Goal: Check status: Check status

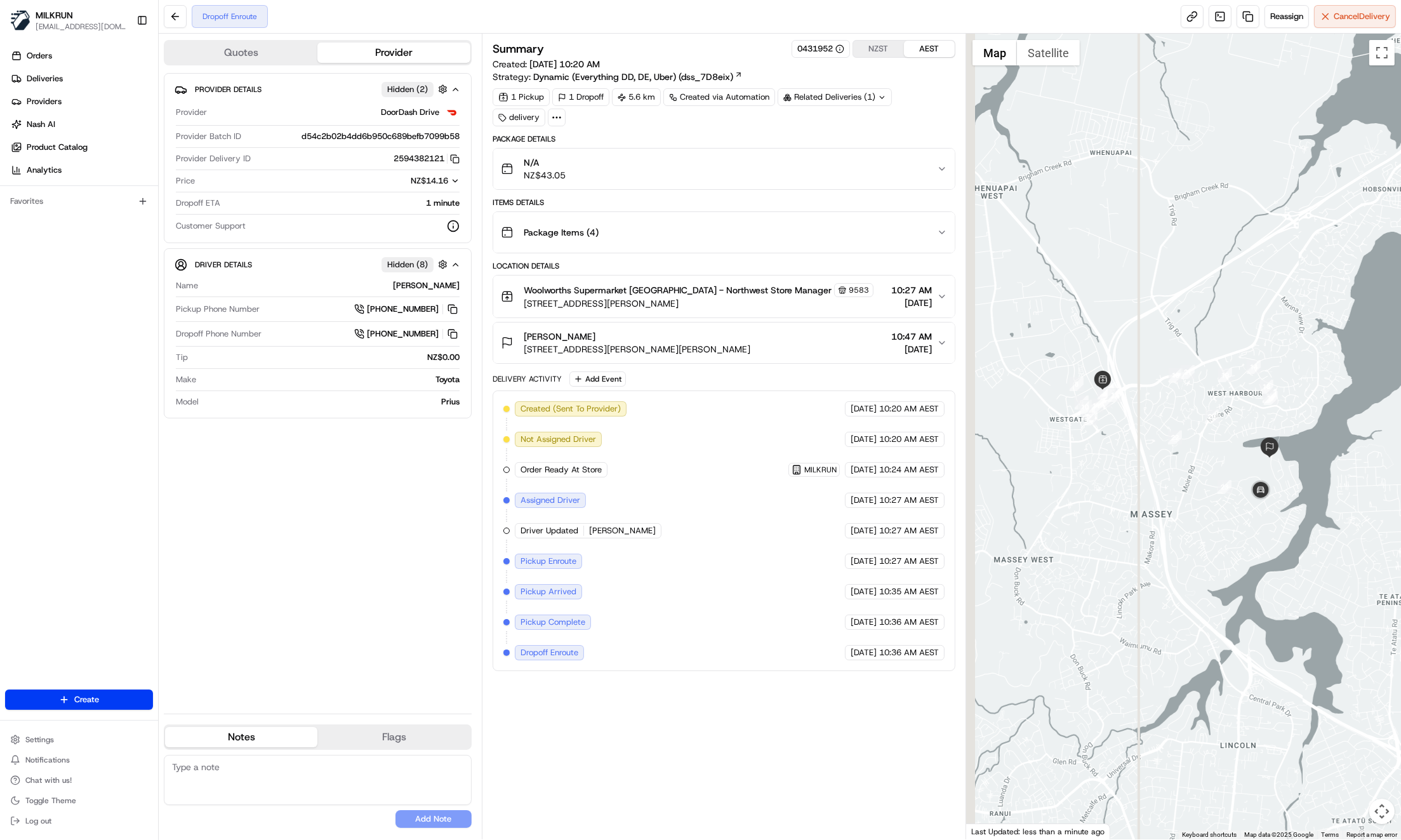
drag, startPoint x: 1084, startPoint y: 430, endPoint x: 1109, endPoint y: 439, distance: 26.6
click at [1124, 434] on div at bounding box center [1183, 436] width 435 height 805
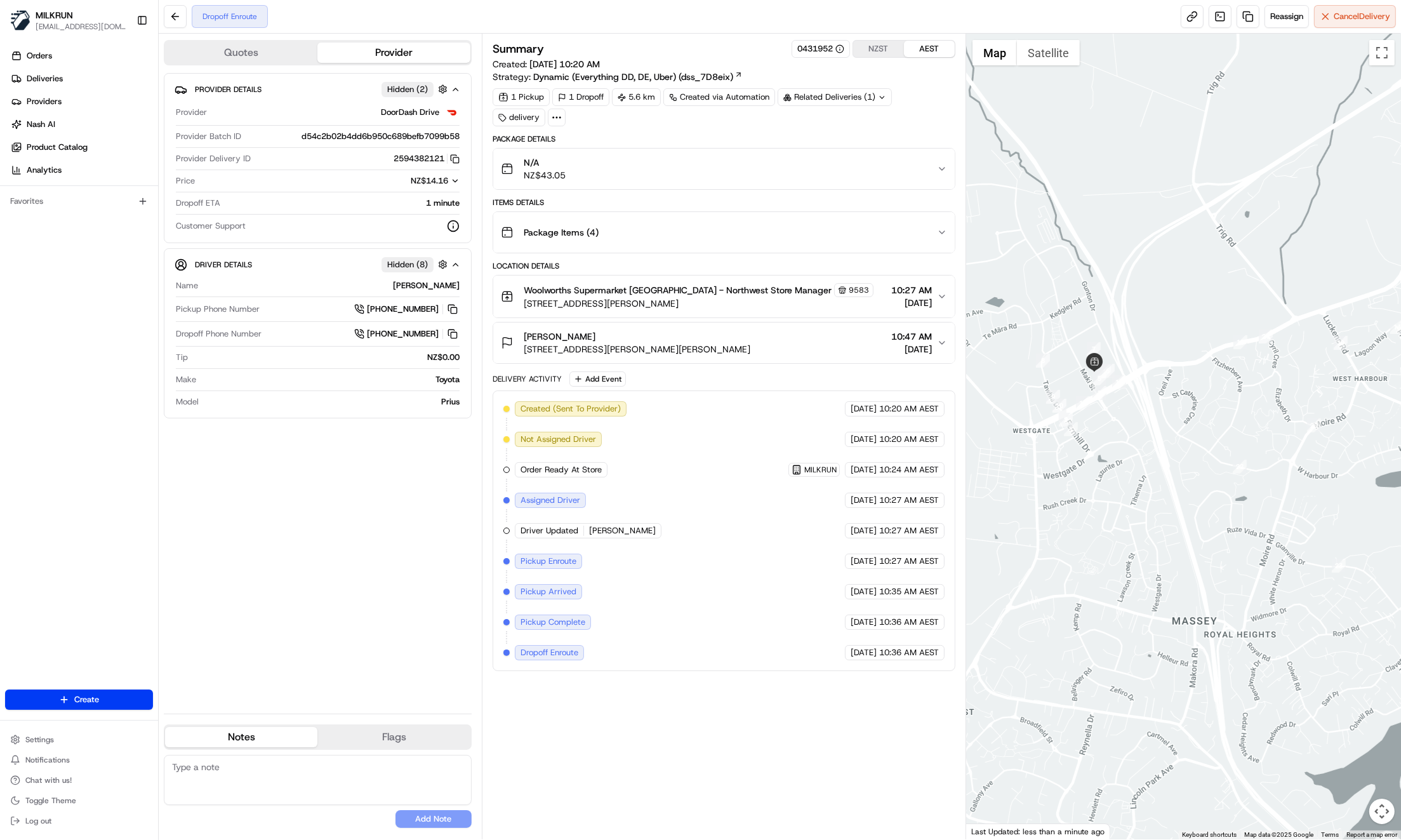
drag, startPoint x: 1149, startPoint y: 413, endPoint x: 1146, endPoint y: 432, distance: 19.2
click at [1146, 432] on div at bounding box center [1183, 436] width 435 height 805
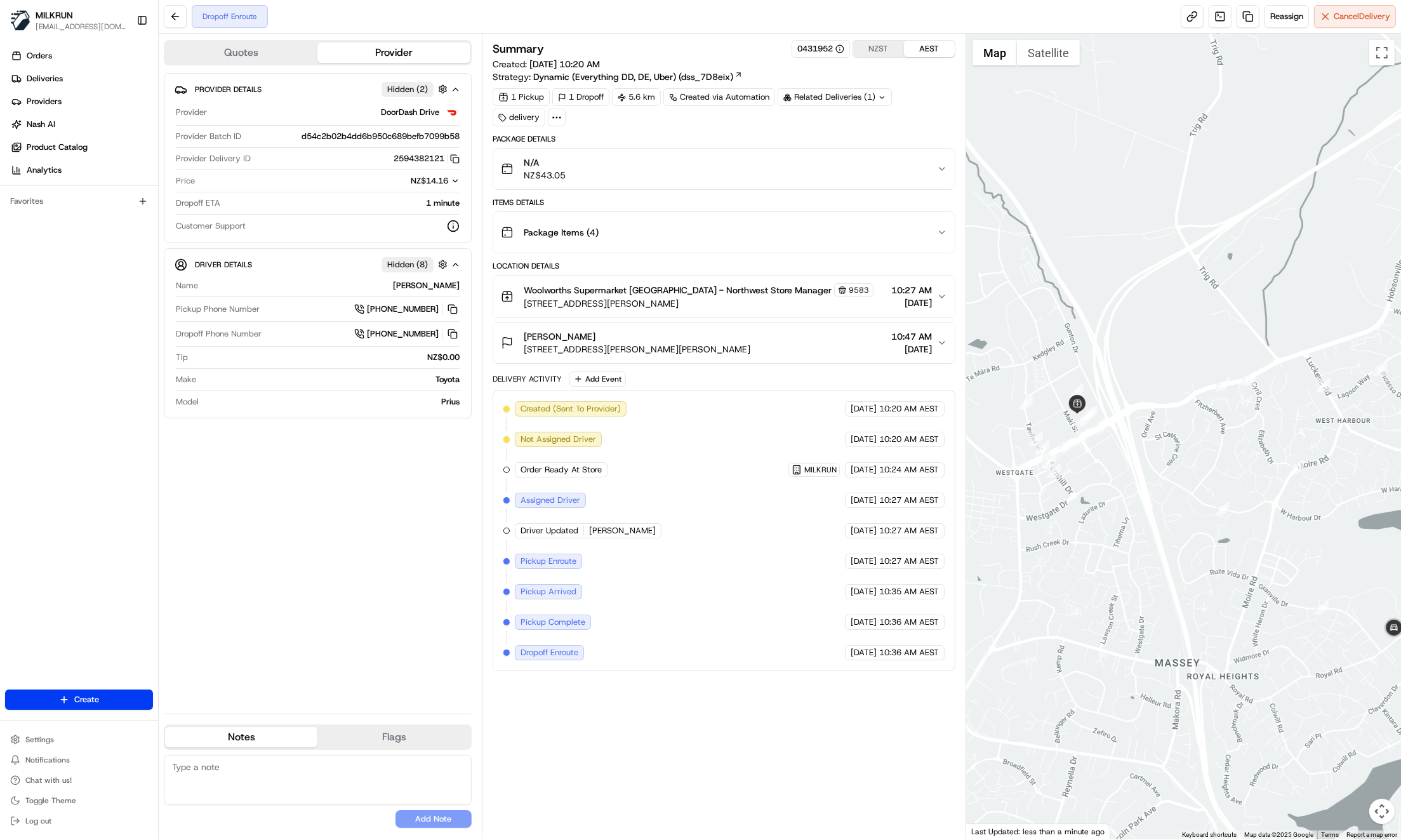
drag, startPoint x: 1159, startPoint y: 418, endPoint x: 1065, endPoint y: 427, distance: 94.4
click at [1065, 427] on div at bounding box center [1183, 436] width 435 height 805
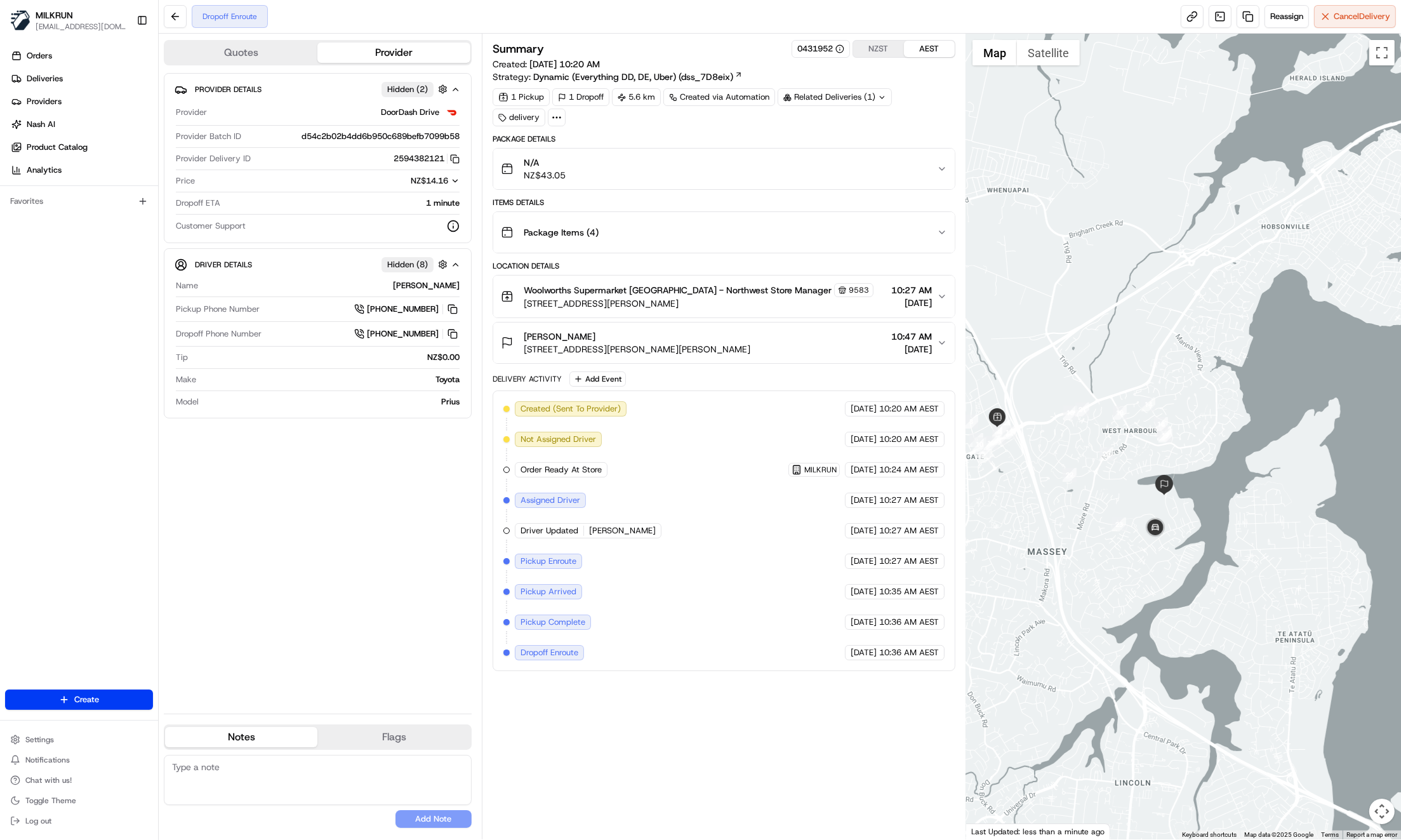
drag, startPoint x: 1069, startPoint y: 428, endPoint x: 1101, endPoint y: 420, distance: 33.0
click at [1106, 421] on div at bounding box center [1183, 436] width 435 height 805
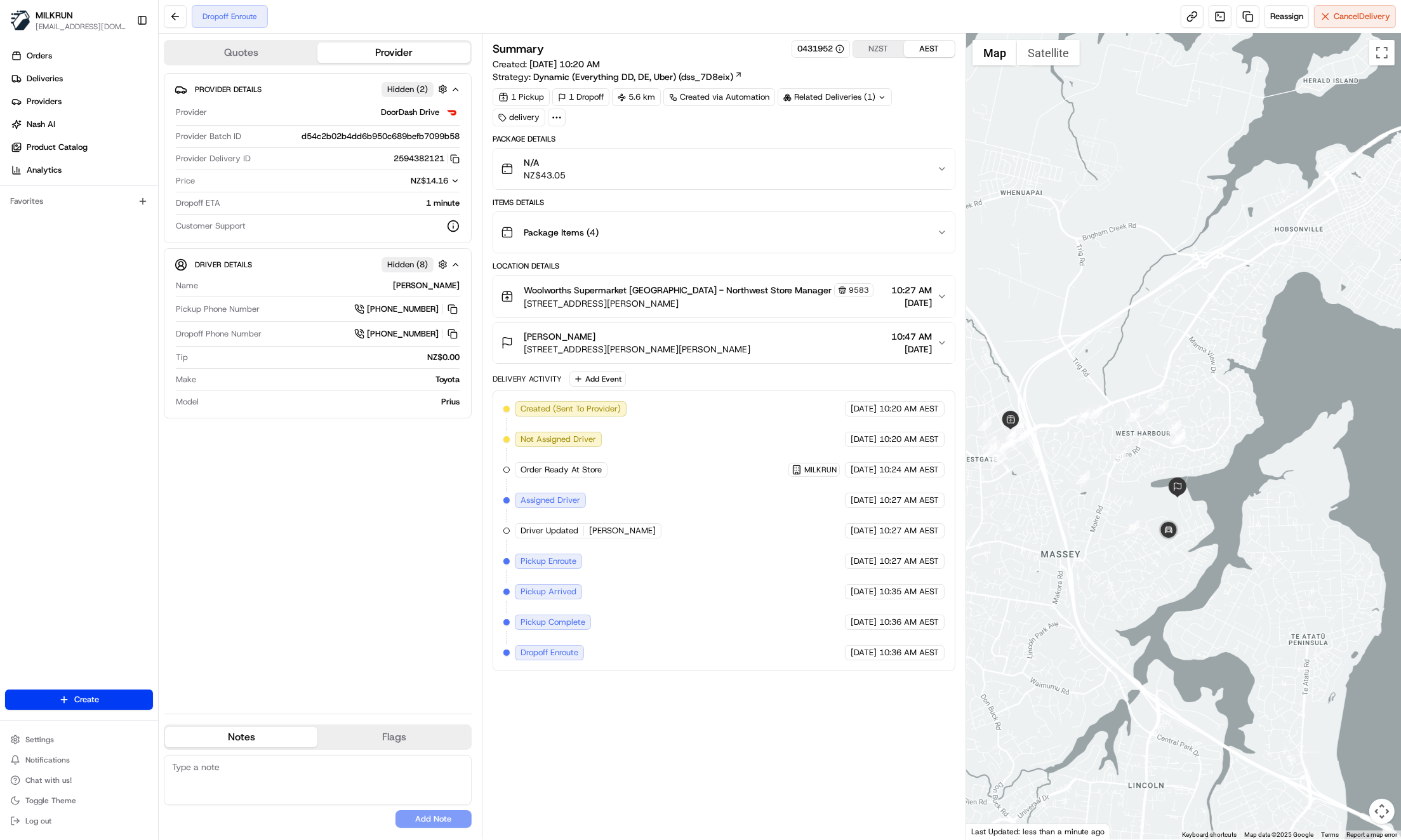
drag, startPoint x: 1148, startPoint y: 620, endPoint x: 1162, endPoint y: 622, distance: 14.1
click at [1165, 622] on div at bounding box center [1183, 436] width 435 height 805
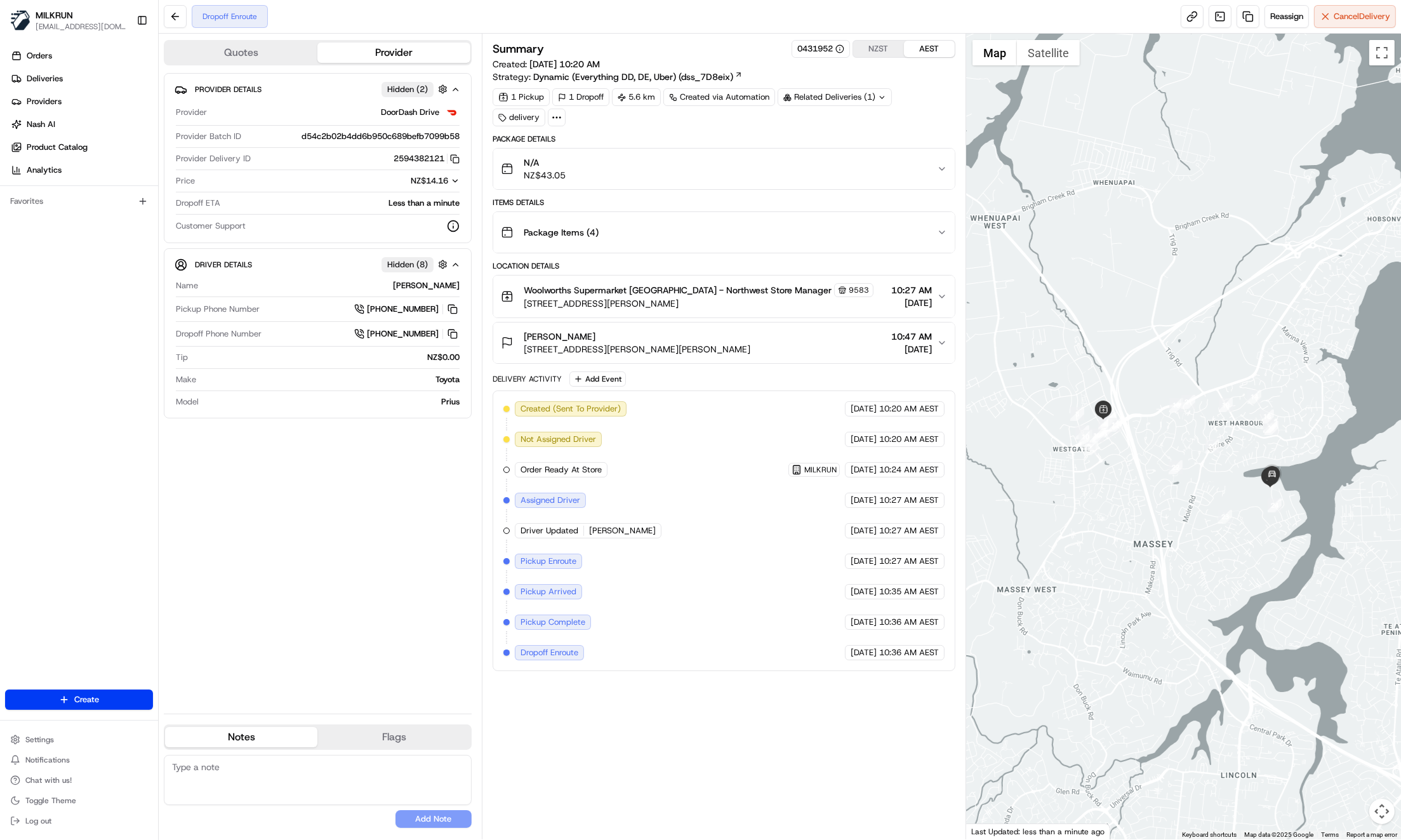
click at [329, 567] on div "Provider Details Hidden ( 2 ) Provider DoorDash Drive Provider Batch ID d54c2b0…" at bounding box center [317, 387] width 308 height 630
click at [54, 461] on div "Orders Deliveries Providers [PERSON_NAME] Product Catalog Analytics Favorites" at bounding box center [79, 368] width 158 height 656
click at [98, 330] on div "Orders Deliveries Providers [PERSON_NAME] Product Catalog Analytics Favorites" at bounding box center [79, 368] width 158 height 656
click at [57, 358] on div "Orders Deliveries Providers [PERSON_NAME] Product Catalog Analytics Favorites" at bounding box center [79, 368] width 158 height 656
click at [371, 504] on div "Provider Details Hidden ( 2 ) Provider DoorDash Drive Provider Batch ID d54c2b0…" at bounding box center [317, 387] width 308 height 630
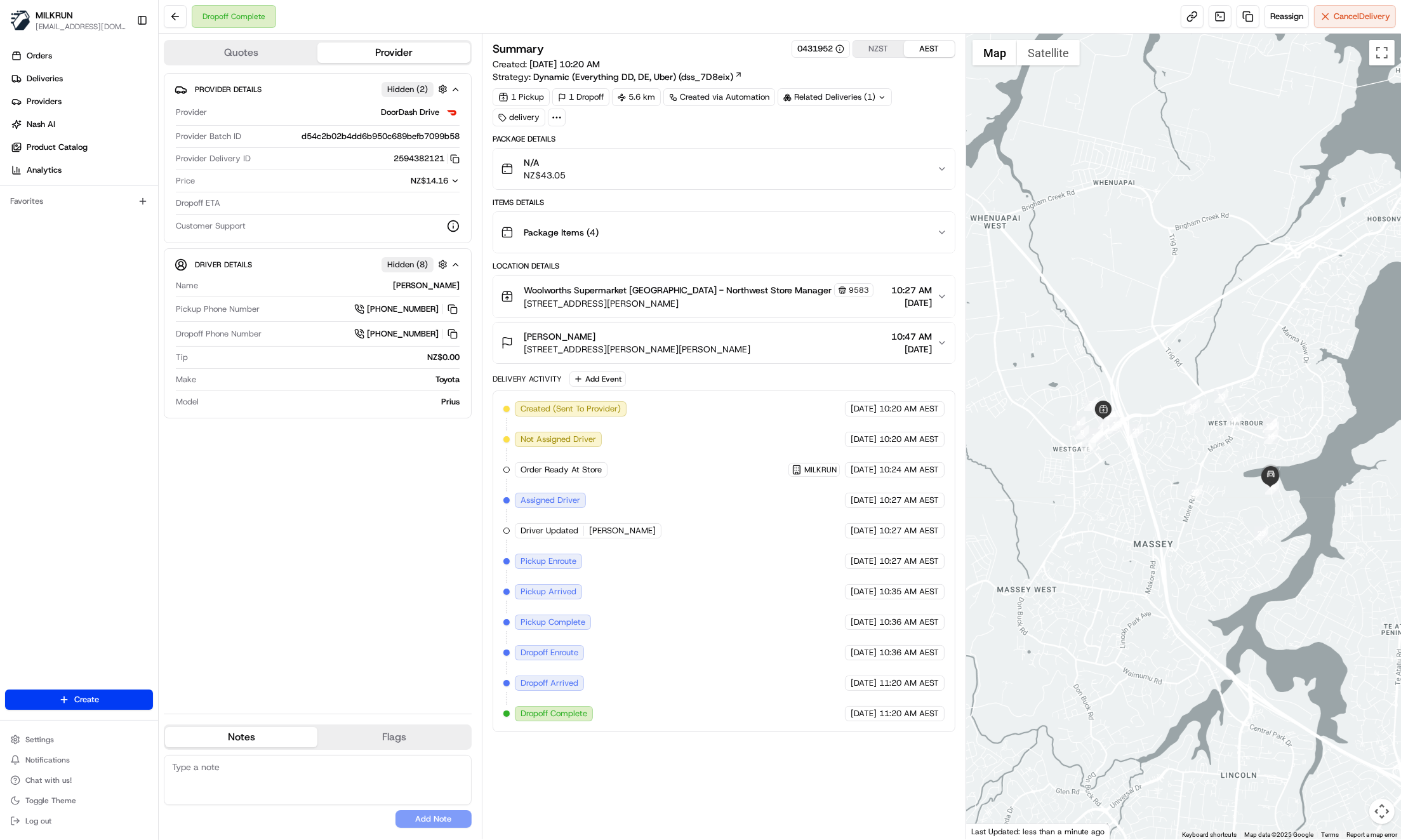
click at [119, 260] on div "Orders Deliveries Providers [PERSON_NAME] Product Catalog Analytics Favorites" at bounding box center [79, 368] width 158 height 656
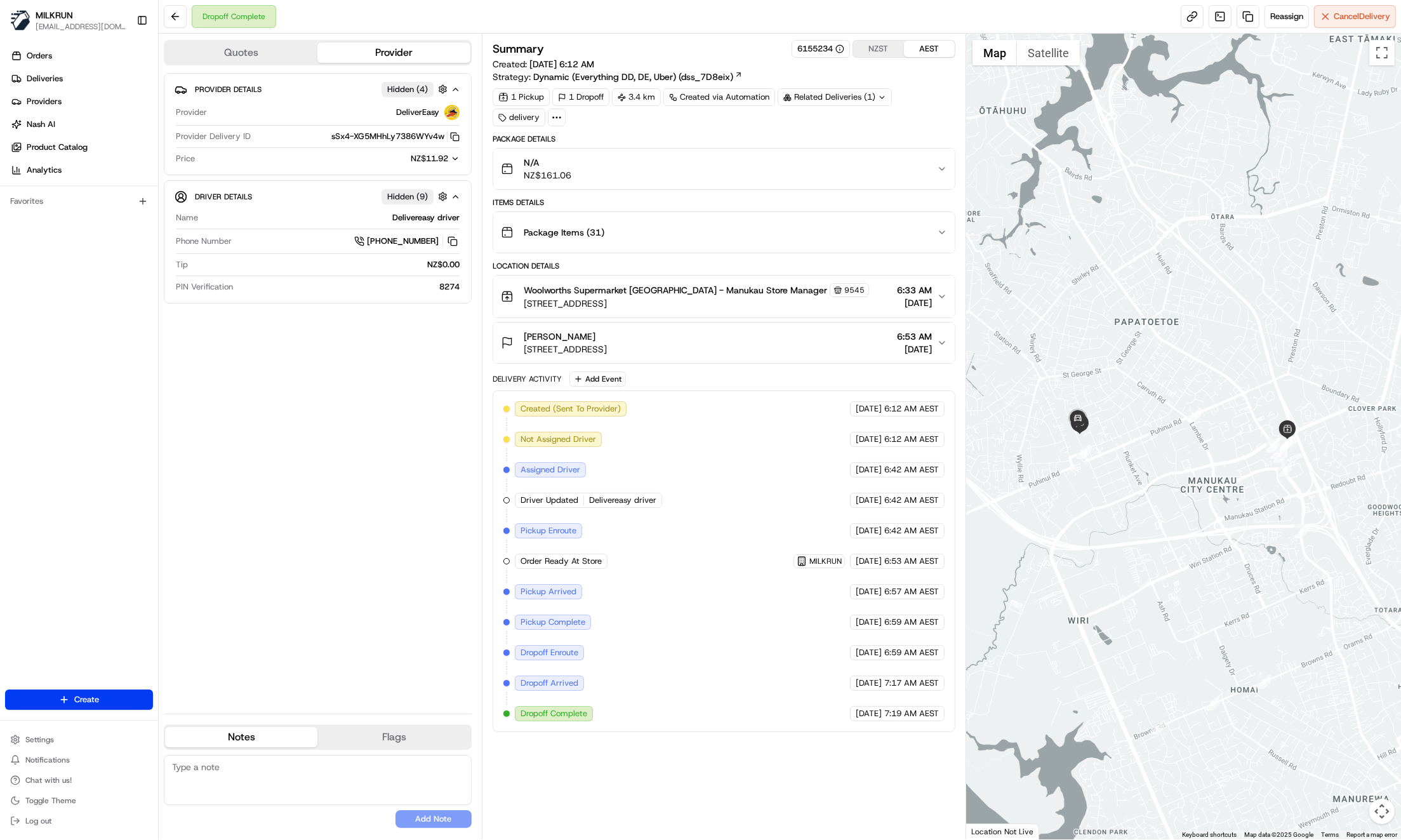
click at [929, 224] on div "Package Items ( 31 )" at bounding box center [719, 231] width 436 height 25
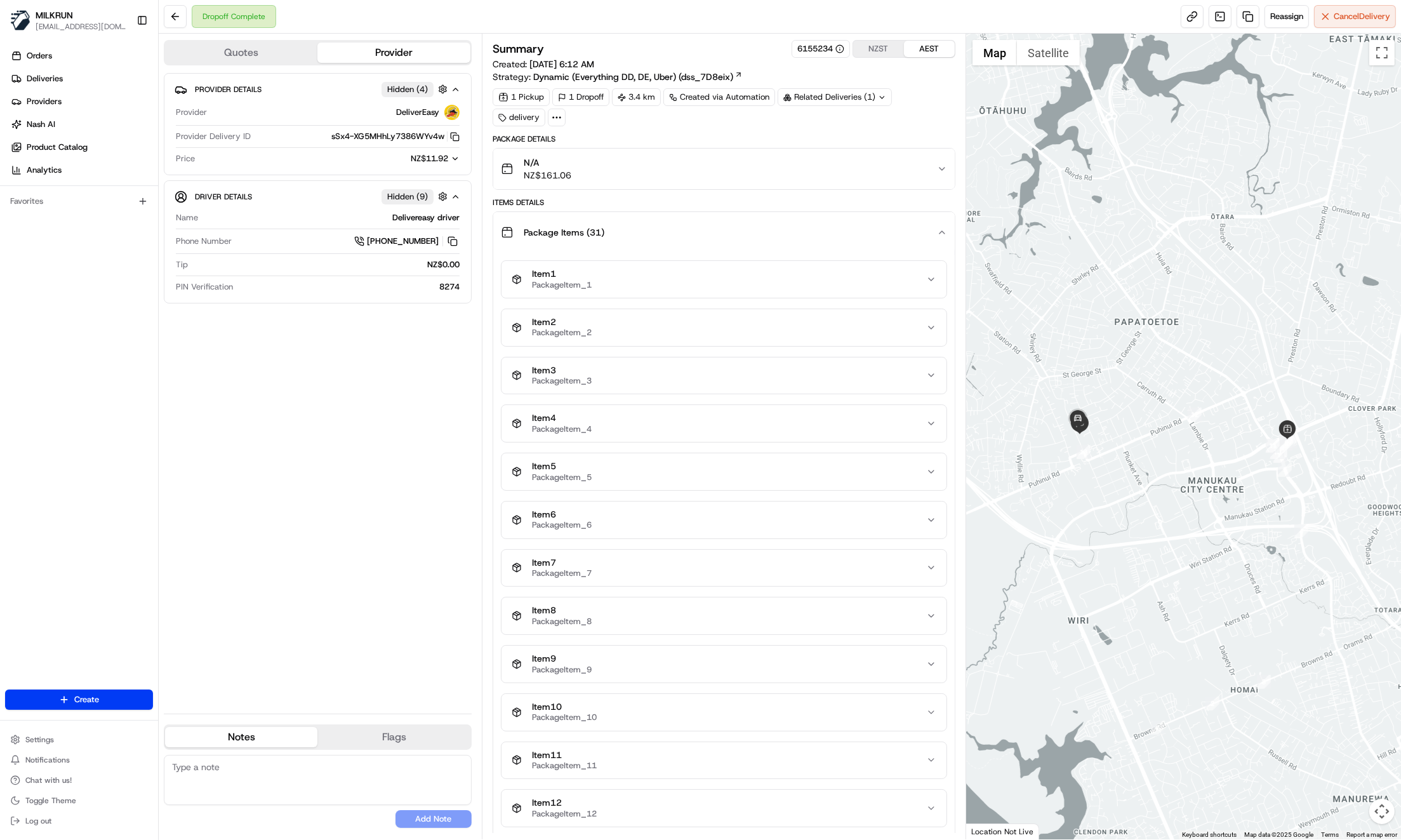
click at [929, 226] on div "Package Items ( 31 )" at bounding box center [719, 231] width 436 height 25
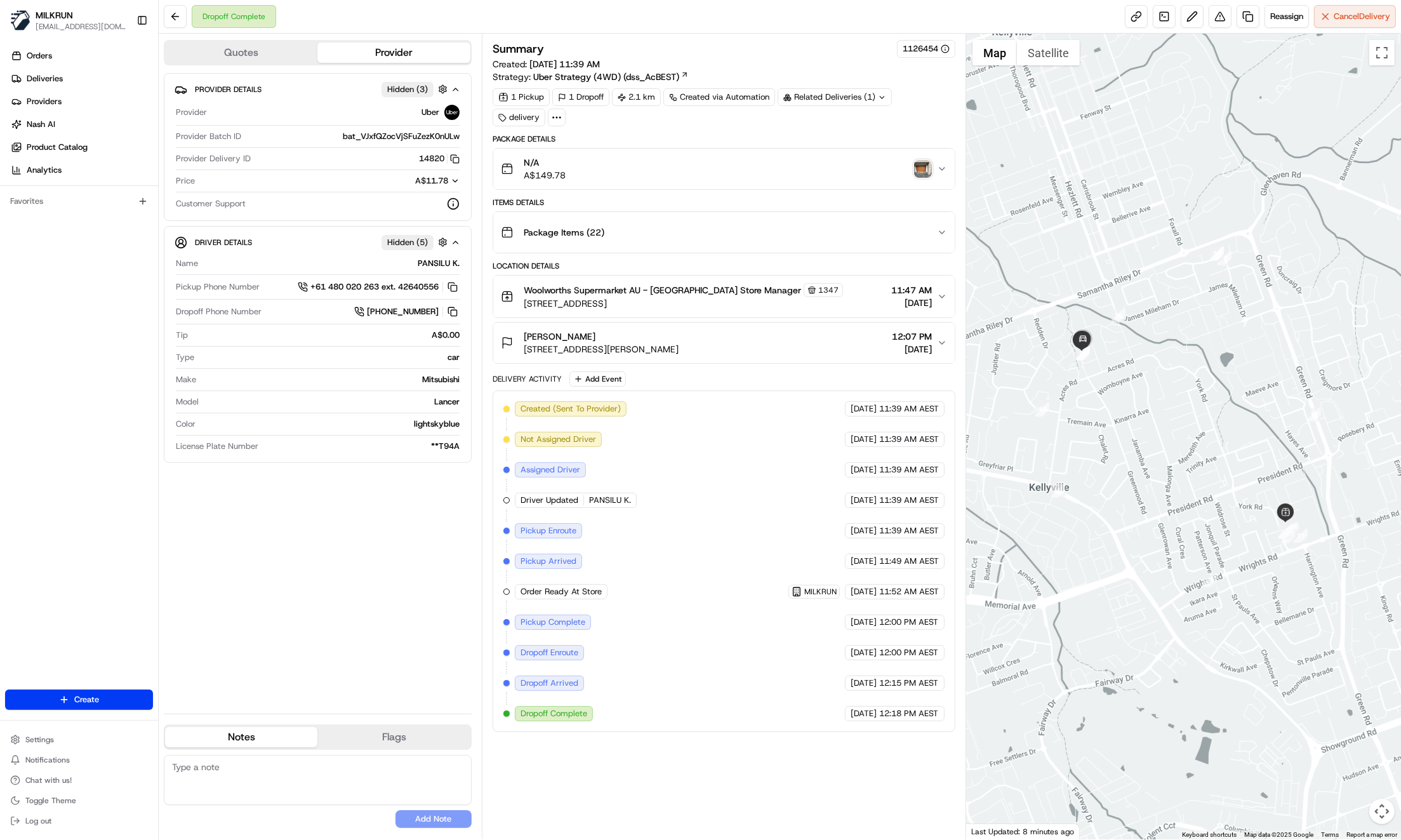
click at [946, 338] on icon "button" at bounding box center [942, 343] width 10 height 10
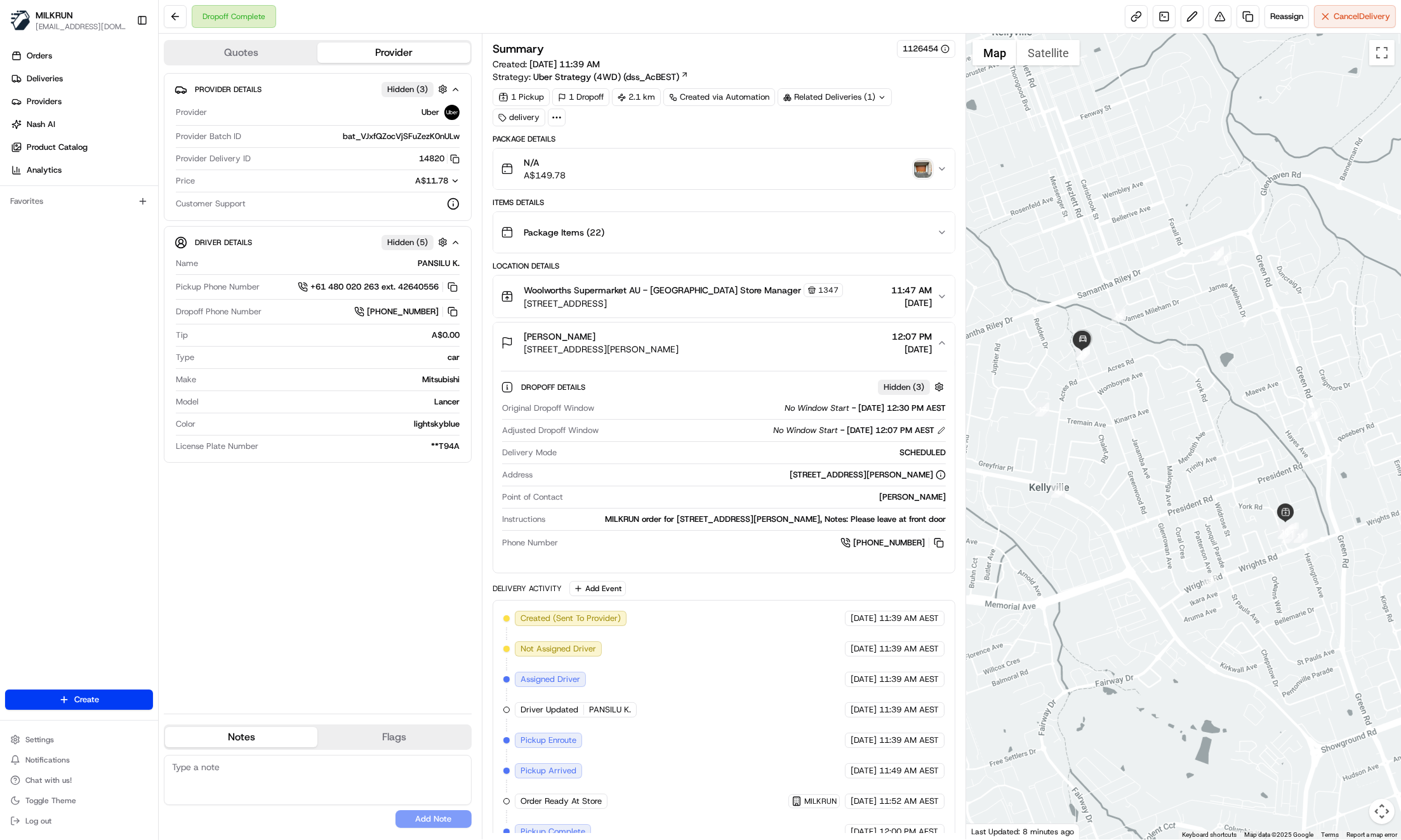
drag, startPoint x: 219, startPoint y: 587, endPoint x: 214, endPoint y: 617, distance: 30.4
click at [219, 587] on div "Provider Details Hidden ( 3 ) Provider Uber Provider Batch ID bat_VJxfQZocVjSFu…" at bounding box center [317, 387] width 308 height 630
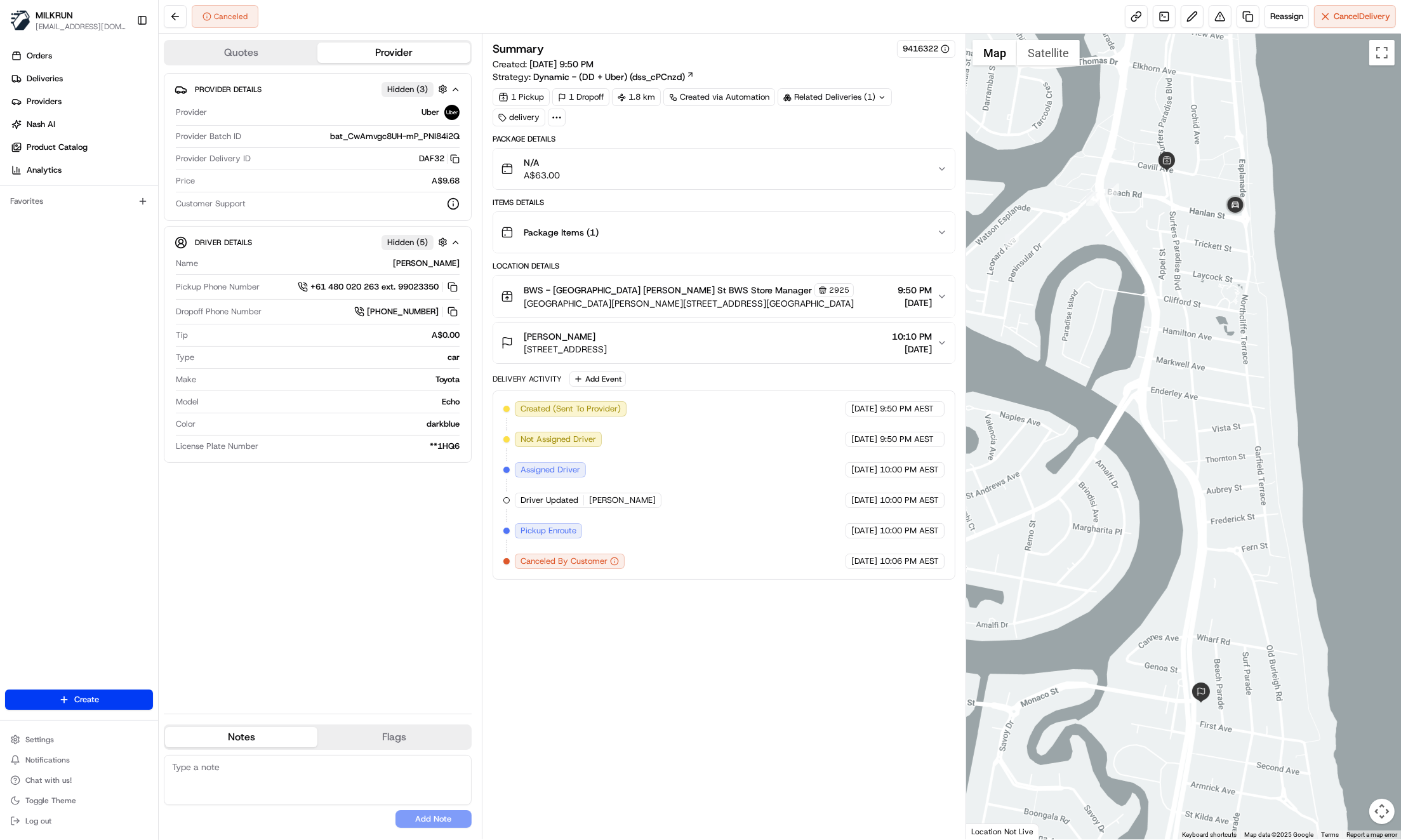
click at [929, 231] on div "Package Items ( 1 )" at bounding box center [719, 231] width 436 height 25
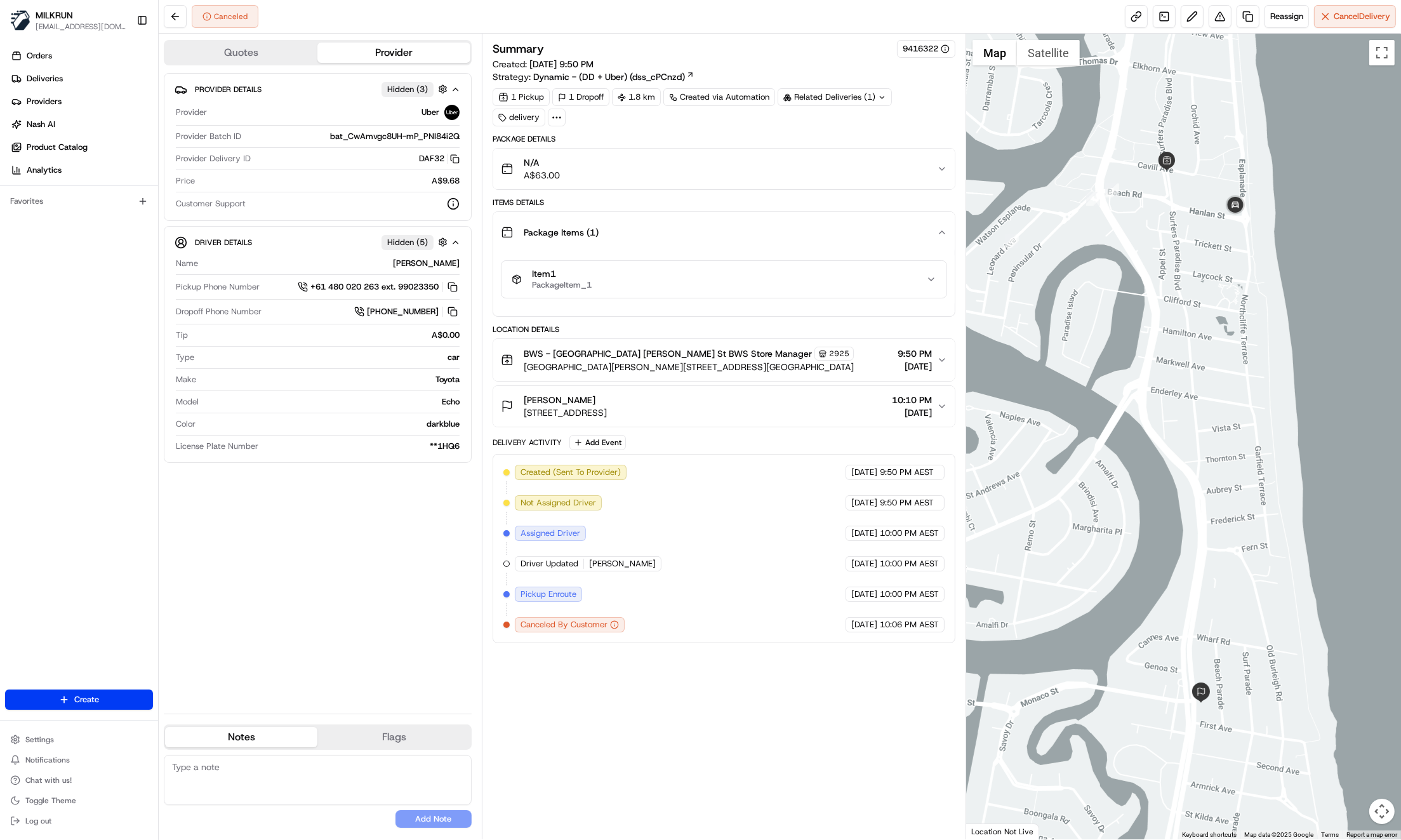
click at [929, 232] on div "Package Items ( 1 )" at bounding box center [719, 231] width 436 height 25
